Goal: Complete application form: Complete application form

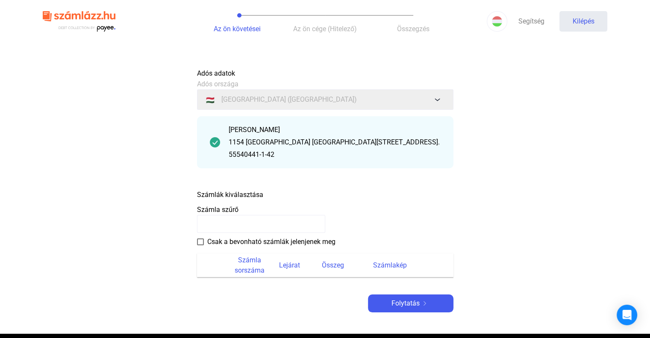
click at [231, 225] on input at bounding box center [261, 224] width 128 height 18
paste input "**********"
type input "**********"
click at [426, 214] on payee-form-field "**********" at bounding box center [325, 219] width 256 height 28
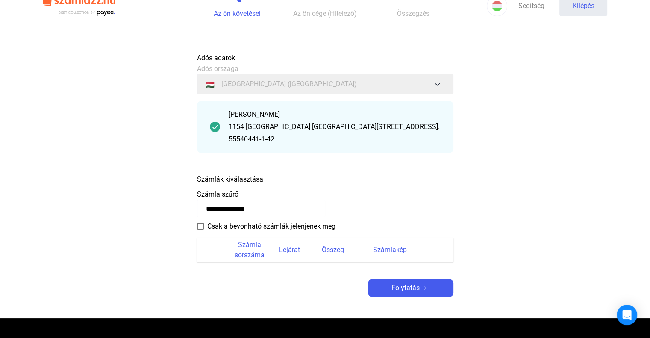
scroll to position [85, 0]
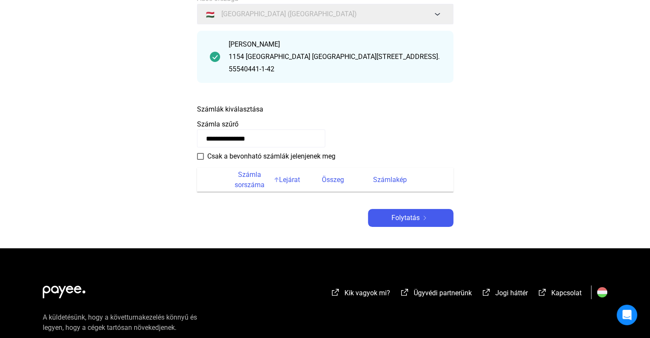
click at [249, 181] on font "Számla sorszáma" at bounding box center [250, 180] width 30 height 18
click at [203, 153] on span at bounding box center [200, 156] width 7 height 7
click at [425, 217] on img at bounding box center [425, 218] width 10 height 4
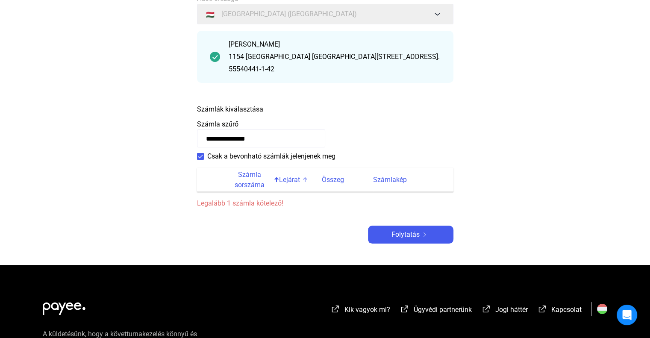
click at [294, 178] on font "Lejárat" at bounding box center [289, 180] width 21 height 8
click at [238, 178] on font "Számla sorszáma" at bounding box center [250, 180] width 30 height 18
click at [263, 135] on input "**********" at bounding box center [261, 139] width 128 height 18
click at [274, 136] on input "**********" at bounding box center [261, 139] width 128 height 18
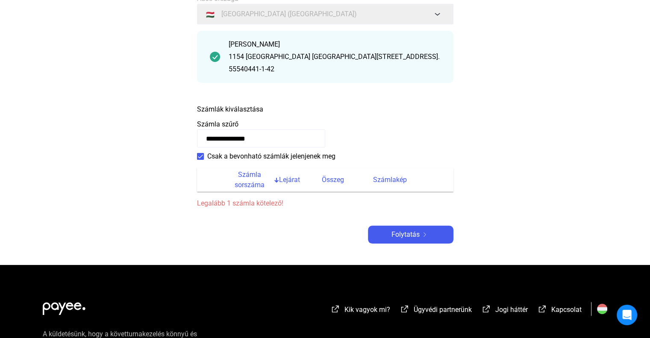
click at [205, 138] on input "**********" at bounding box center [261, 139] width 128 height 18
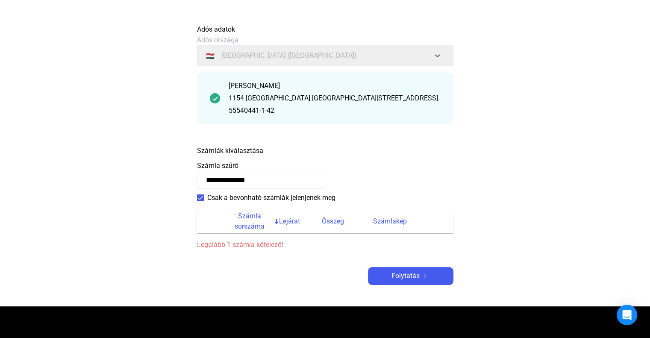
scroll to position [43, 0]
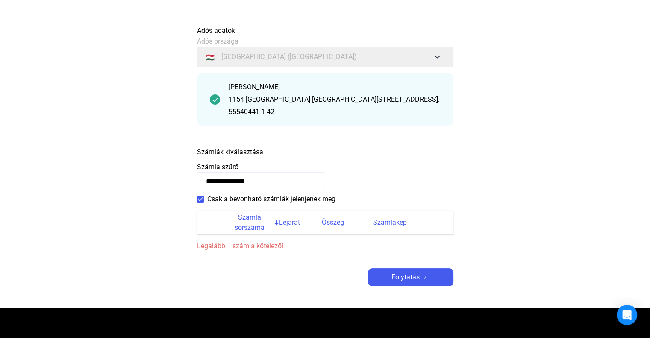
click at [284, 108] on div "55540441-1-42" at bounding box center [335, 112] width 212 height 10
click at [202, 198] on span at bounding box center [200, 199] width 7 height 7
drag, startPoint x: 265, startPoint y: 178, endPoint x: 144, endPoint y: 174, distance: 121.5
click at [144, 174] on main "**********" at bounding box center [325, 164] width 650 height 286
click at [486, 149] on main "Automatikusan mentve Adós adatok Adós országa 🇭🇺 [GEOGRAPHIC_DATA] ([GEOGRAPHIC…" at bounding box center [325, 164] width 650 height 286
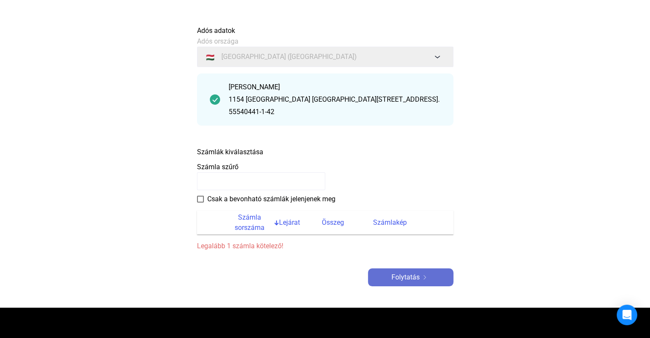
click at [412, 274] on font "Folytatás" at bounding box center [406, 277] width 28 height 8
click at [213, 181] on input at bounding box center [261, 181] width 128 height 18
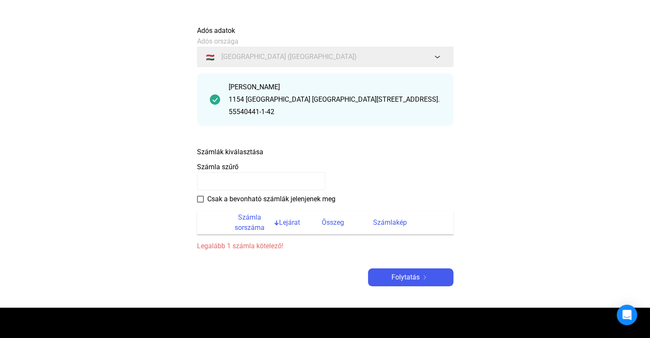
click at [213, 181] on input at bounding box center [261, 181] width 128 height 18
click at [243, 182] on input at bounding box center [261, 181] width 128 height 18
paste input "**********"
type input "**********"
click at [415, 271] on button "Folytatás" at bounding box center [410, 277] width 85 height 18
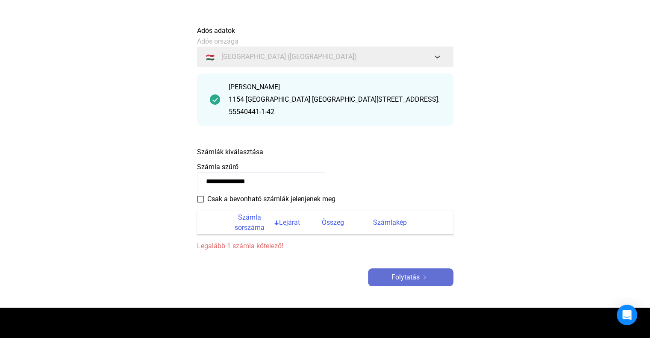
click at [436, 277] on div "Folytatás" at bounding box center [411, 277] width 80 height 10
click at [252, 246] on font "Legalább 1 számla kötelező!" at bounding box center [240, 246] width 86 height 8
click at [292, 94] on div "1154 [GEOGRAPHIC_DATA] [GEOGRAPHIC_DATA][STREET_ADDRESS]." at bounding box center [335, 99] width 212 height 10
click at [215, 97] on img at bounding box center [215, 99] width 10 height 10
click at [214, 101] on img at bounding box center [215, 99] width 10 height 10
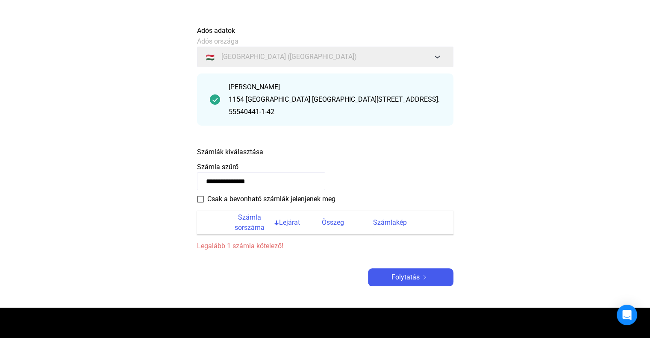
drag, startPoint x: 277, startPoint y: 181, endPoint x: 126, endPoint y: 169, distance: 151.8
click at [126, 169] on main "**********" at bounding box center [325, 164] width 650 height 286
click at [217, 181] on input at bounding box center [261, 181] width 128 height 18
click at [411, 280] on font "Folytatás" at bounding box center [406, 277] width 28 height 8
click at [508, 164] on main "**********" at bounding box center [325, 164] width 650 height 286
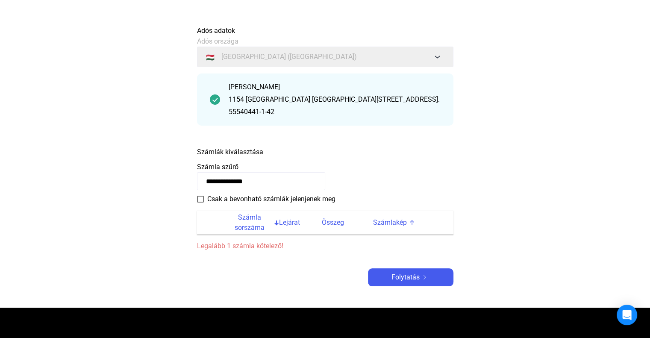
click at [405, 220] on font "Számlakép" at bounding box center [390, 222] width 34 height 8
click at [405, 221] on font "Számlakép" at bounding box center [390, 222] width 34 height 8
click at [330, 223] on font "Összeg" at bounding box center [333, 222] width 22 height 8
click at [248, 224] on font "Számla sorszáma" at bounding box center [250, 222] width 30 height 18
click at [399, 272] on button "Folytatás" at bounding box center [410, 277] width 85 height 18
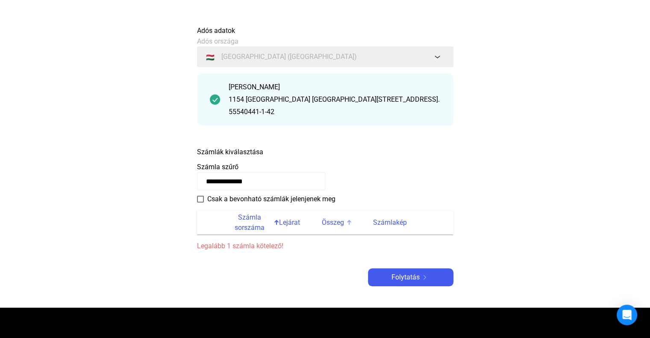
click at [339, 223] on font "Összeg" at bounding box center [333, 222] width 22 height 8
drag, startPoint x: 264, startPoint y: 178, endPoint x: 157, endPoint y: 179, distance: 107.3
click at [157, 179] on main "**********" at bounding box center [325, 164] width 650 height 286
type input "******"
click at [558, 189] on main "Automatikusan mentve Adós adatok Adós országa 🇭🇺 [GEOGRAPHIC_DATA] ([GEOGRAPHIC…" at bounding box center [325, 164] width 650 height 286
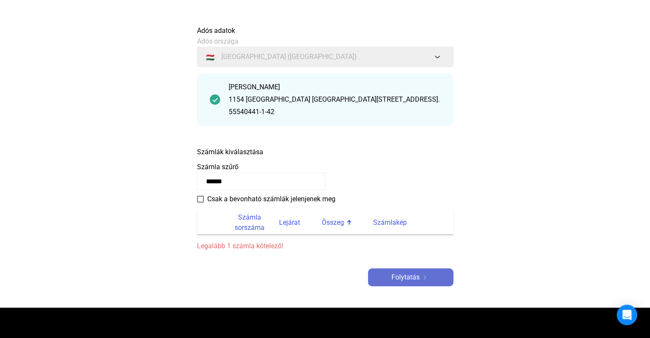
click at [438, 274] on div "Folytatás" at bounding box center [411, 277] width 80 height 10
click at [220, 244] on font "Legalább 1 számla kötelező!" at bounding box center [240, 246] width 86 height 8
click at [201, 199] on span at bounding box center [200, 199] width 7 height 7
click at [429, 278] on img at bounding box center [425, 277] width 10 height 4
click at [315, 122] on div "Mesika Bár El 1154 [GEOGRAPHIC_DATA] PÖLTENBERG [STREET_ADDRESS]. 55540441-1-42" at bounding box center [325, 100] width 256 height 52
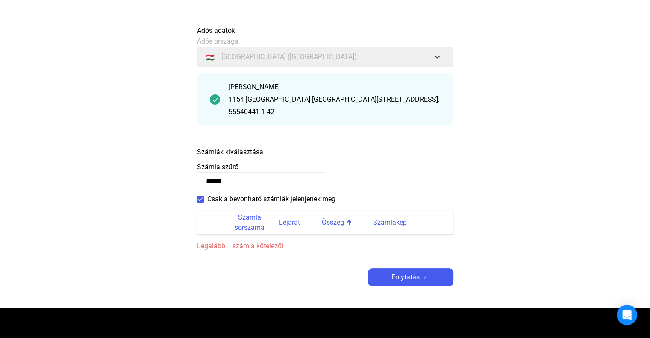
click at [318, 120] on div "Mesika Bár El 1154 [GEOGRAPHIC_DATA] PÖLTENBERG [STREET_ADDRESS]. 55540441-1-42" at bounding box center [325, 100] width 256 height 52
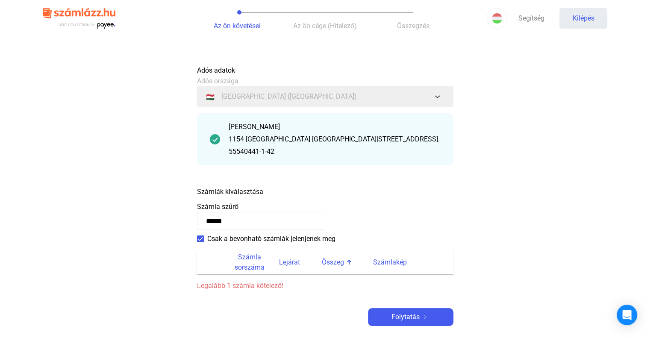
scroll to position [0, 0]
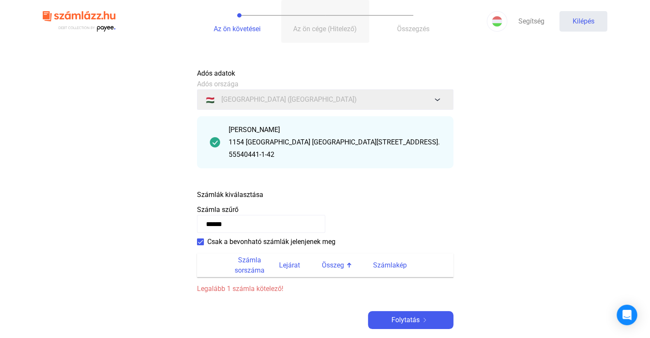
click at [323, 25] on font "Az ön cége (Hitelező)" at bounding box center [325, 29] width 64 height 8
click at [405, 23] on button "Összegzés" at bounding box center [413, 21] width 88 height 43
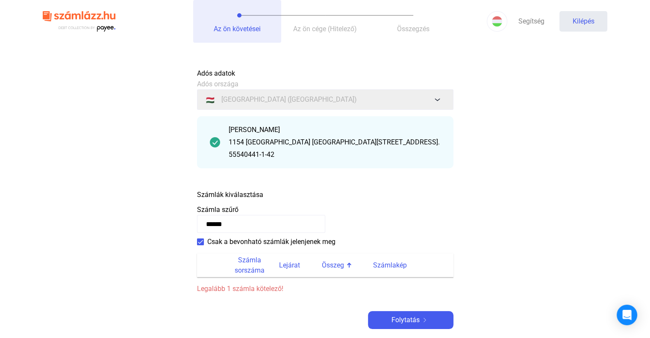
click at [241, 31] on font "Az ön követései" at bounding box center [237, 29] width 47 height 8
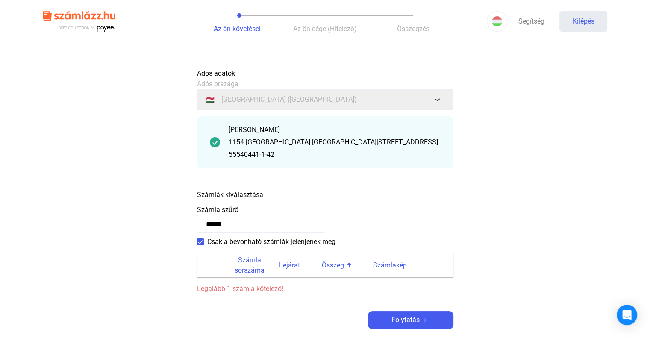
click at [212, 141] on img at bounding box center [215, 142] width 10 height 10
click at [259, 152] on font "55540441-1-42" at bounding box center [252, 154] width 46 height 8
click at [325, 143] on font "1154 [GEOGRAPHIC_DATA] [GEOGRAPHIC_DATA][STREET_ADDRESS]." at bounding box center [334, 142] width 211 height 8
click at [505, 171] on main "Automatikusan mentve Adós adatok Adós országa 🇭🇺 [GEOGRAPHIC_DATA] ([GEOGRAPHIC…" at bounding box center [325, 207] width 650 height 286
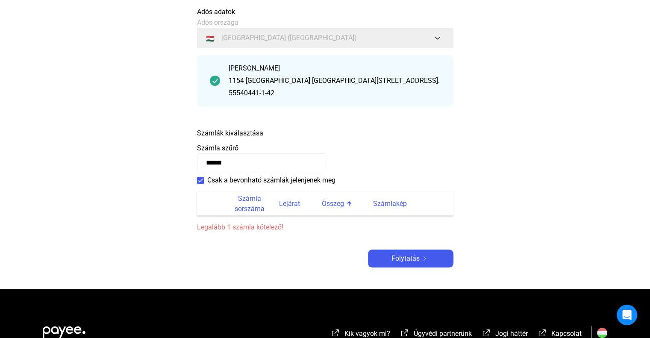
scroll to position [128, 0]
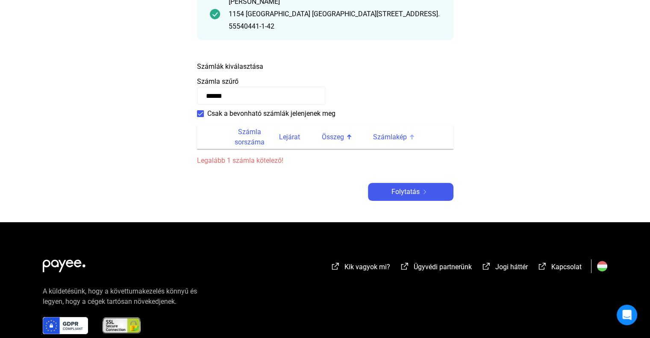
click at [398, 138] on font "Számlakép" at bounding box center [390, 137] width 34 height 8
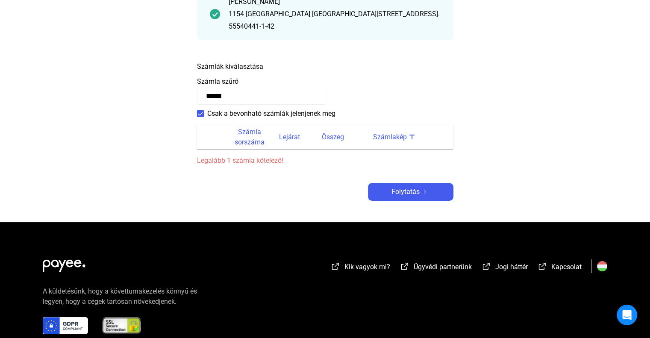
click at [398, 138] on font "Számlakép" at bounding box center [390, 137] width 34 height 8
drag, startPoint x: 398, startPoint y: 138, endPoint x: 477, endPoint y: 112, distance: 83.7
click at [477, 112] on main "Automatikusan mentve Adós adatok Adós országa 🇭🇺 [GEOGRAPHIC_DATA] ([GEOGRAPHIC…" at bounding box center [325, 79] width 650 height 286
click at [234, 165] on span "Legalább 1 számla kötelező!" at bounding box center [325, 161] width 256 height 10
click at [197, 112] on span at bounding box center [200, 113] width 7 height 7
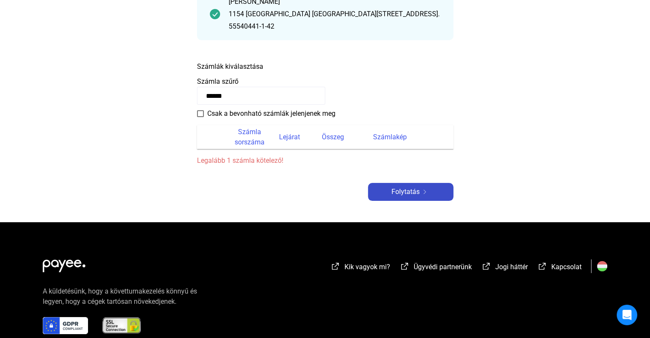
click at [405, 194] on font "Folytatás" at bounding box center [406, 192] width 28 height 8
click at [419, 192] on font "Folytatás" at bounding box center [406, 192] width 28 height 8
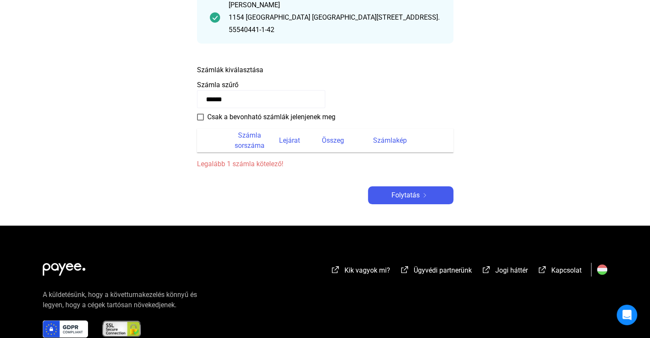
scroll to position [0, 0]
